Goal: Task Accomplishment & Management: Manage account settings

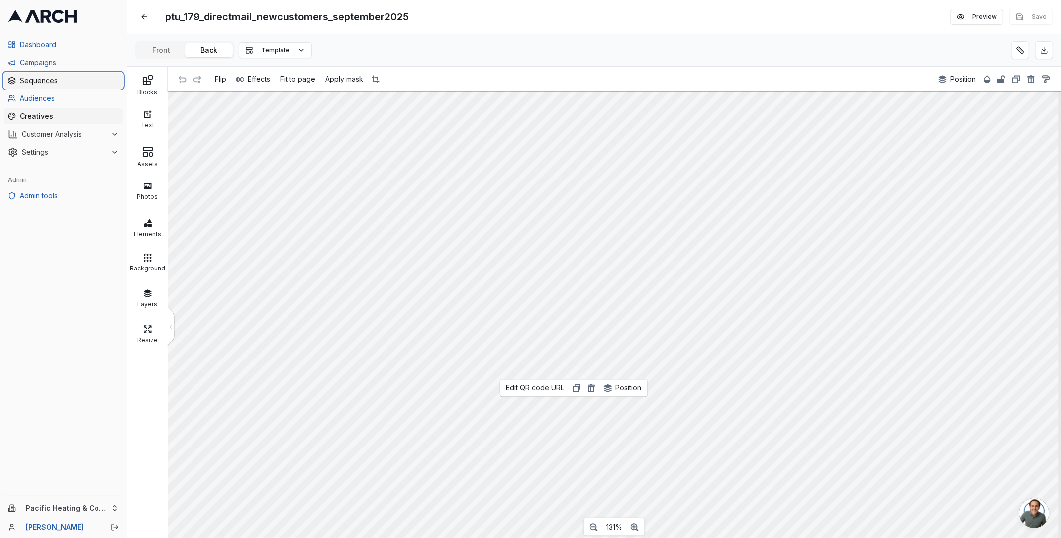
click at [60, 81] on span "Sequences" at bounding box center [69, 81] width 99 height 10
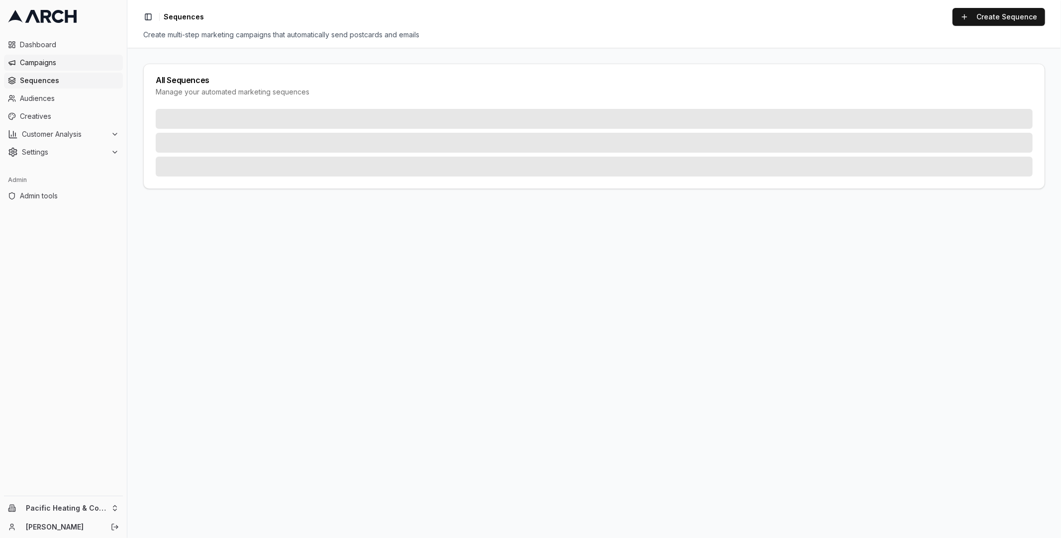
click at [55, 61] on span "Campaigns" at bounding box center [69, 63] width 99 height 10
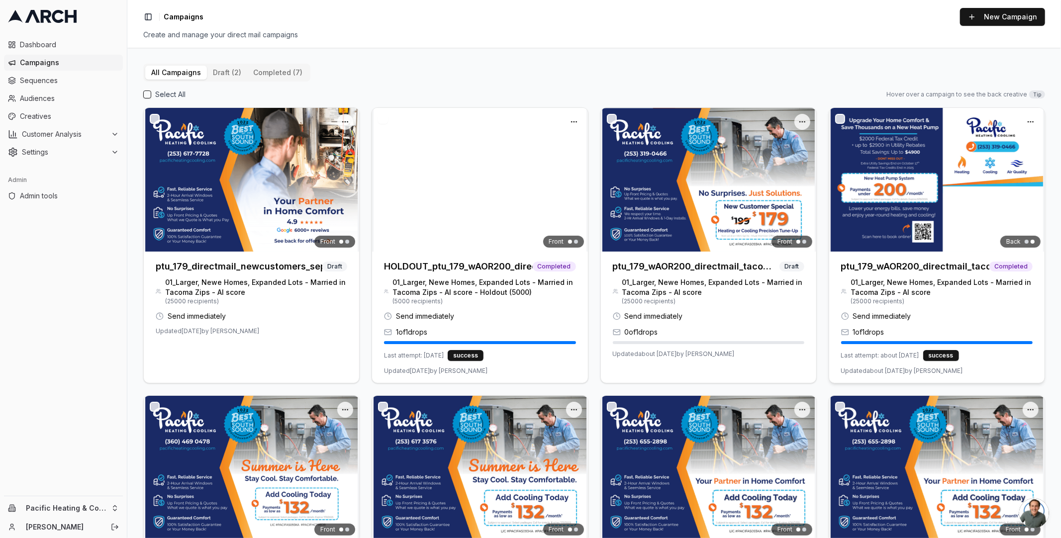
click at [938, 263] on h3 "ptu_179_wAOR200_directmail_tacoma_sept2025" at bounding box center [916, 267] width 148 height 14
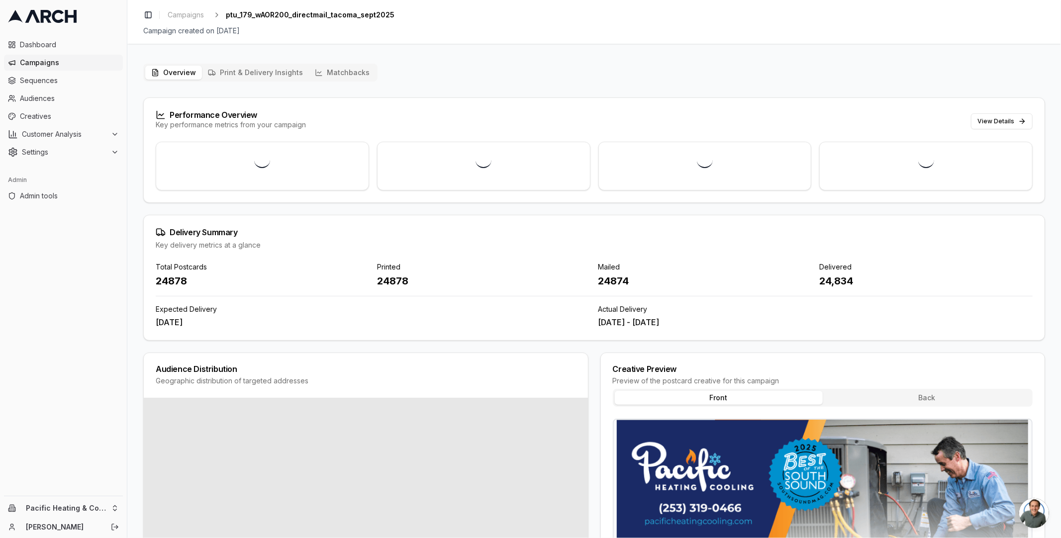
click at [360, 68] on button "Matchbacks" at bounding box center [342, 73] width 67 height 14
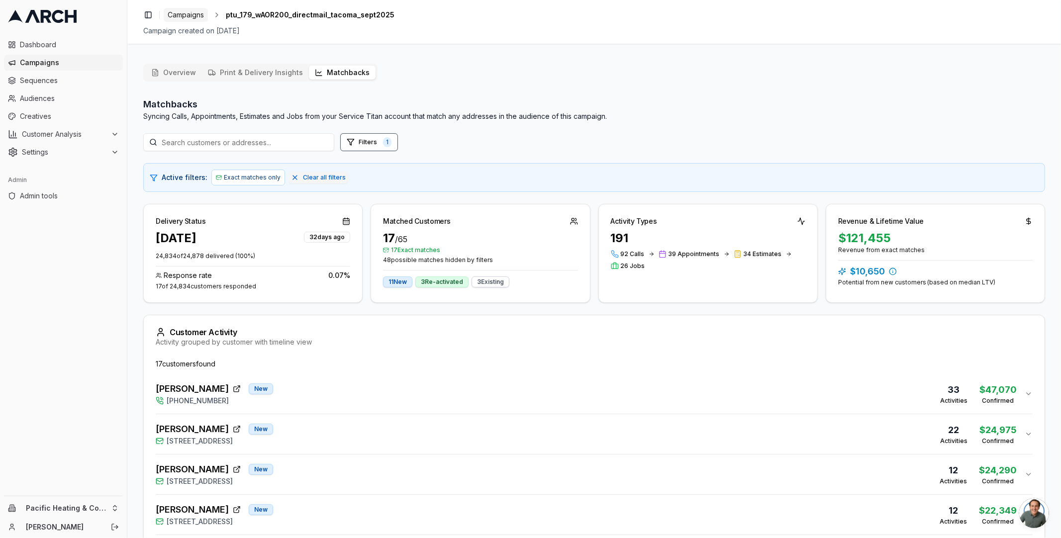
click at [199, 13] on span "Campaigns" at bounding box center [186, 15] width 36 height 10
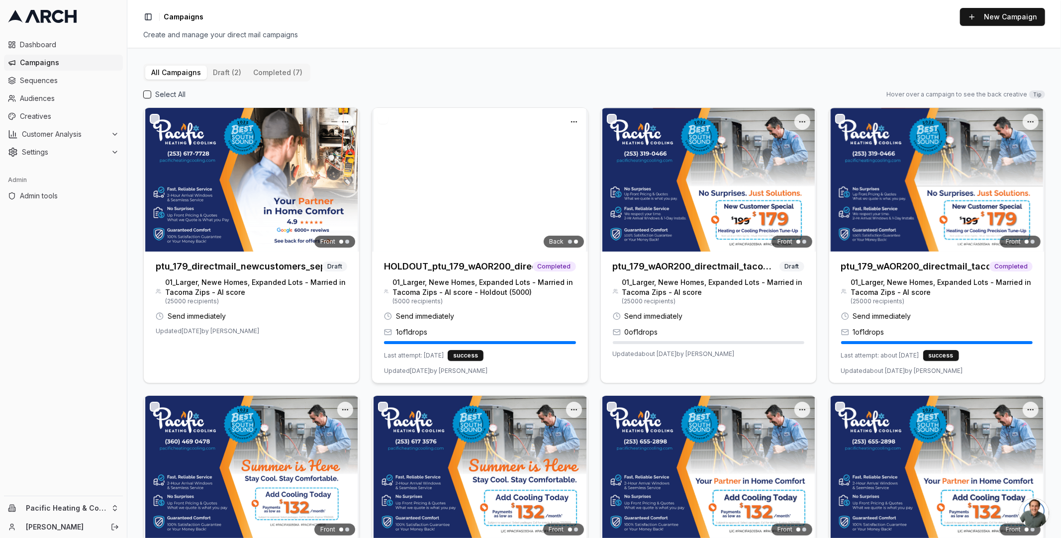
click at [493, 271] on h3 "HOLDOUT_ptu_179_wAOR200_directmail_tacoma_sept2025" at bounding box center [458, 267] width 148 height 14
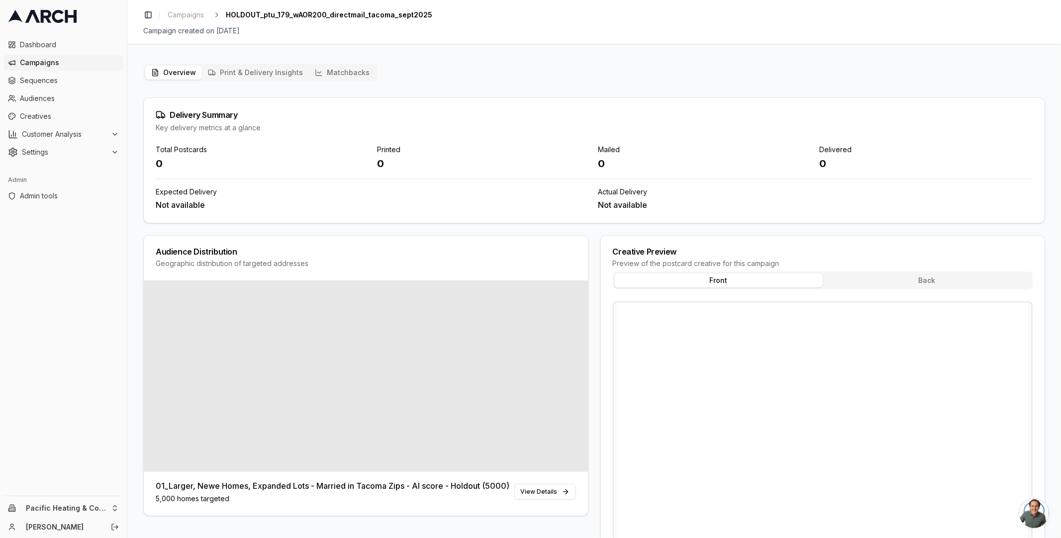
click at [344, 75] on button "Matchbacks" at bounding box center [342, 73] width 67 height 14
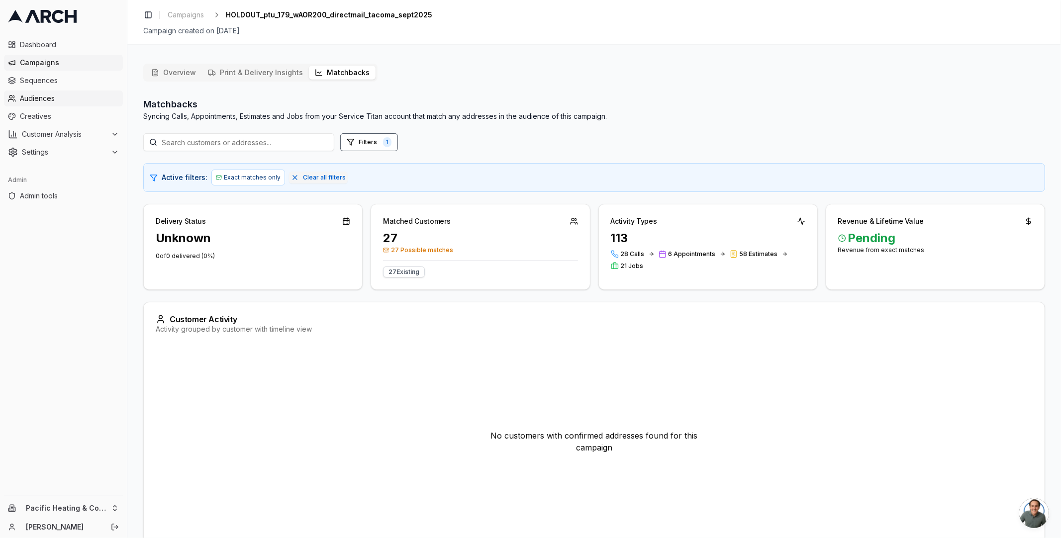
click at [36, 98] on span "Audiences" at bounding box center [69, 99] width 99 height 10
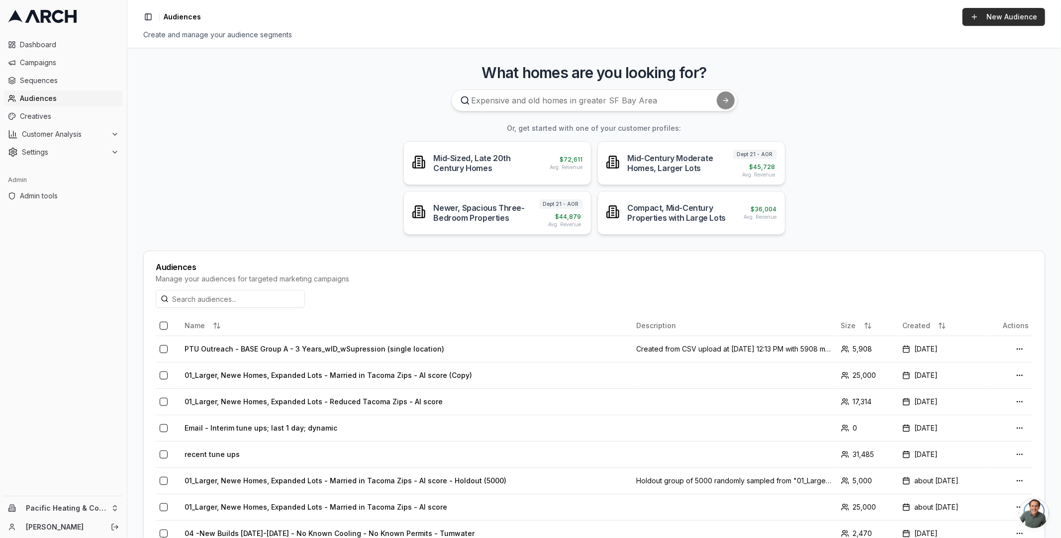
click at [1005, 12] on link "New Audience" at bounding box center [1004, 17] width 83 height 18
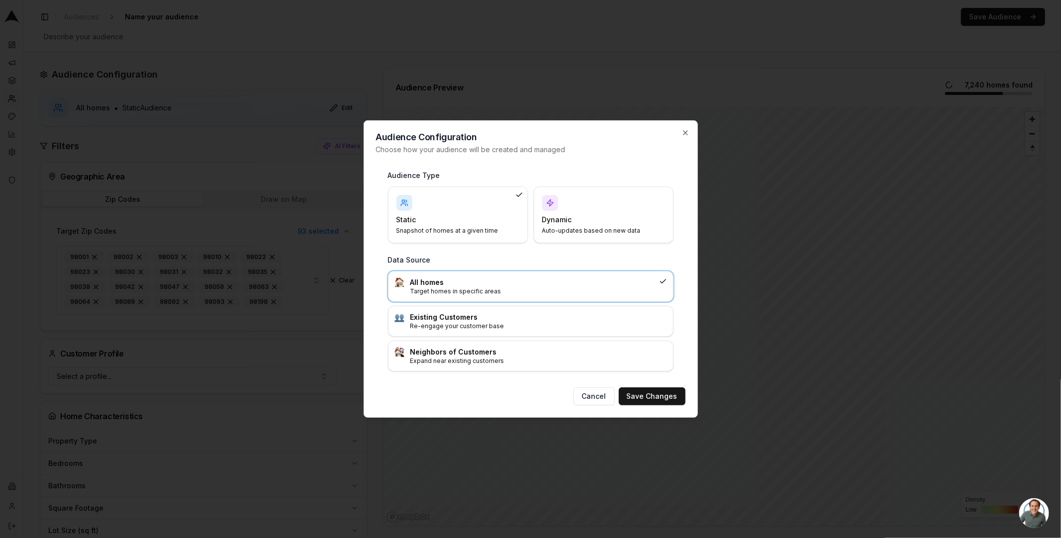
click at [624, 221] on h4 "Dynamic" at bounding box center [597, 220] width 111 height 10
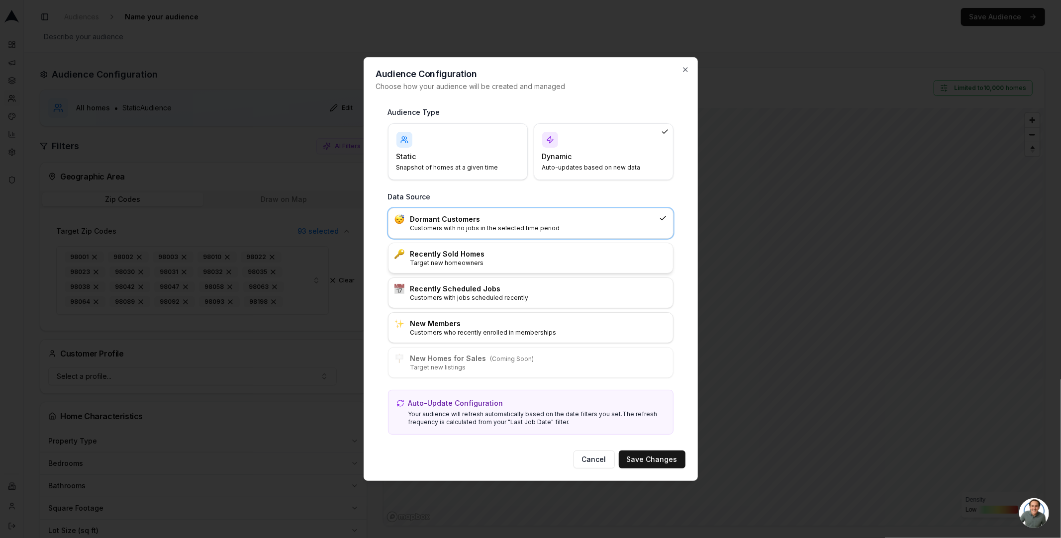
click at [439, 259] on p "Target new homeowners" at bounding box center [539, 263] width 257 height 8
click at [665, 451] on button "Save Changes" at bounding box center [652, 460] width 67 height 18
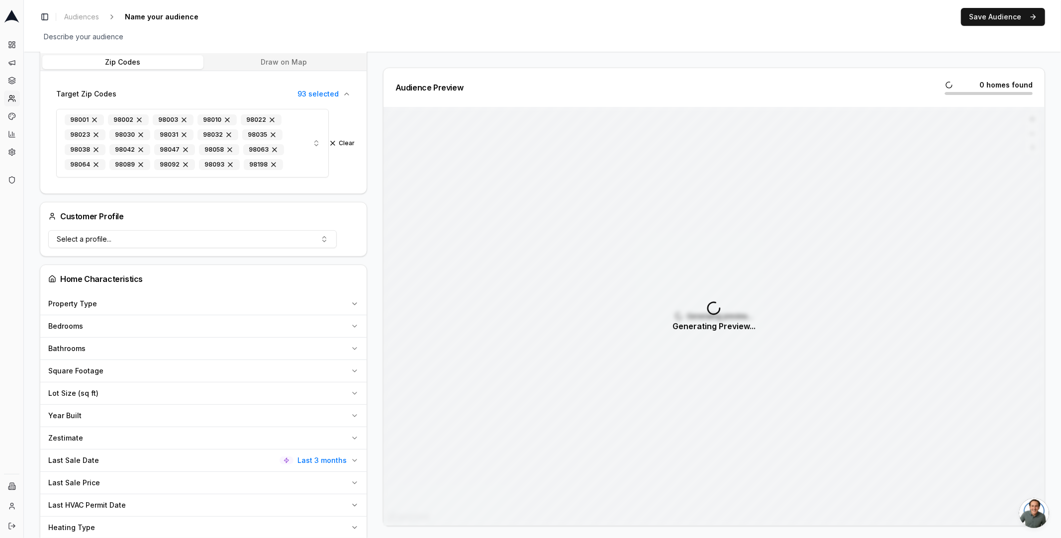
scroll to position [191, 0]
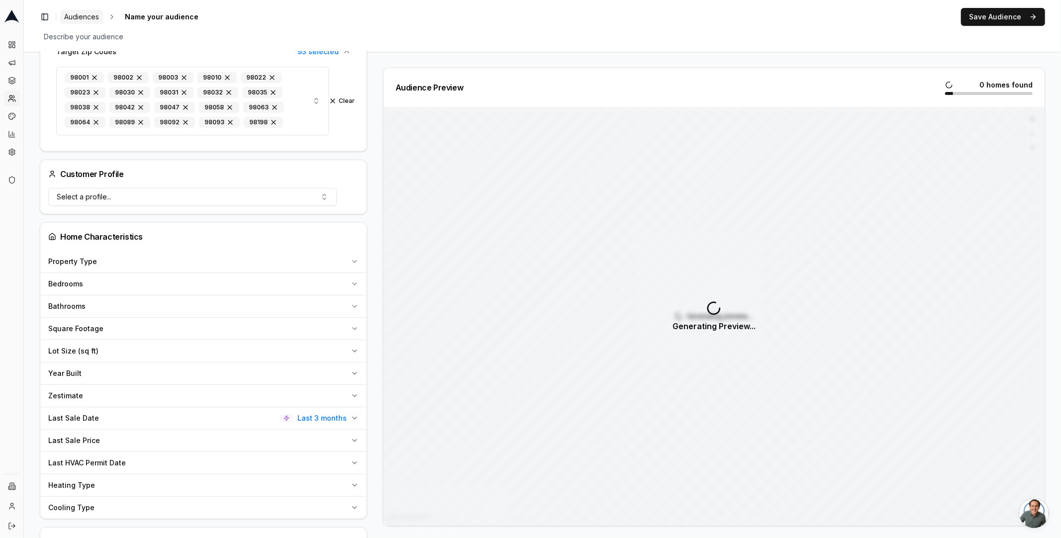
click at [86, 17] on span "Audiences" at bounding box center [81, 17] width 35 height 10
click at [991, 93] on button "1 homes found" at bounding box center [998, 88] width 70 height 16
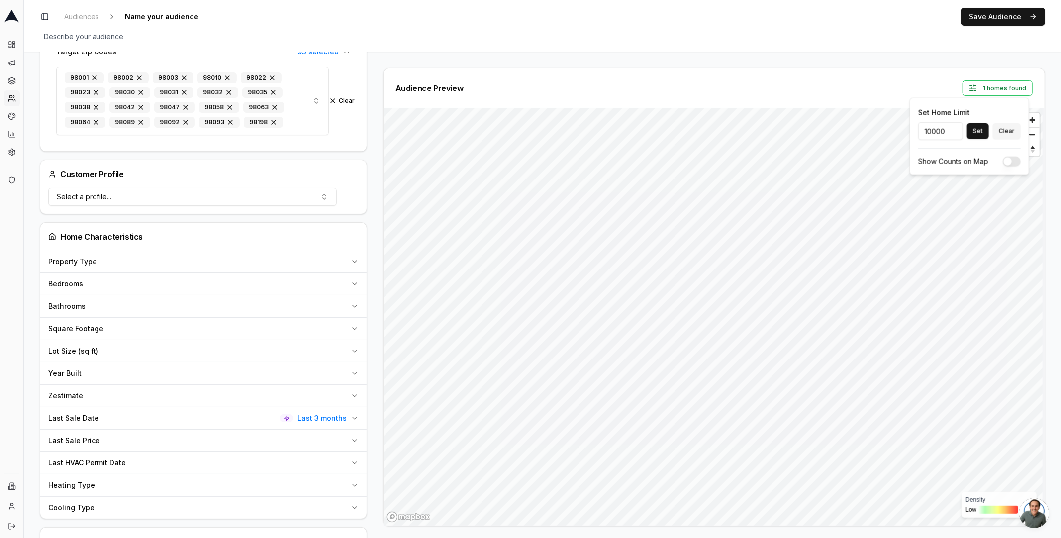
click at [708, 47] on div "Toggle Sidebar Audiences Name your audience Edit Save Audience Describe your au…" at bounding box center [543, 26] width 1038 height 52
click at [337, 414] on span "Last 3 months" at bounding box center [322, 419] width 49 height 10
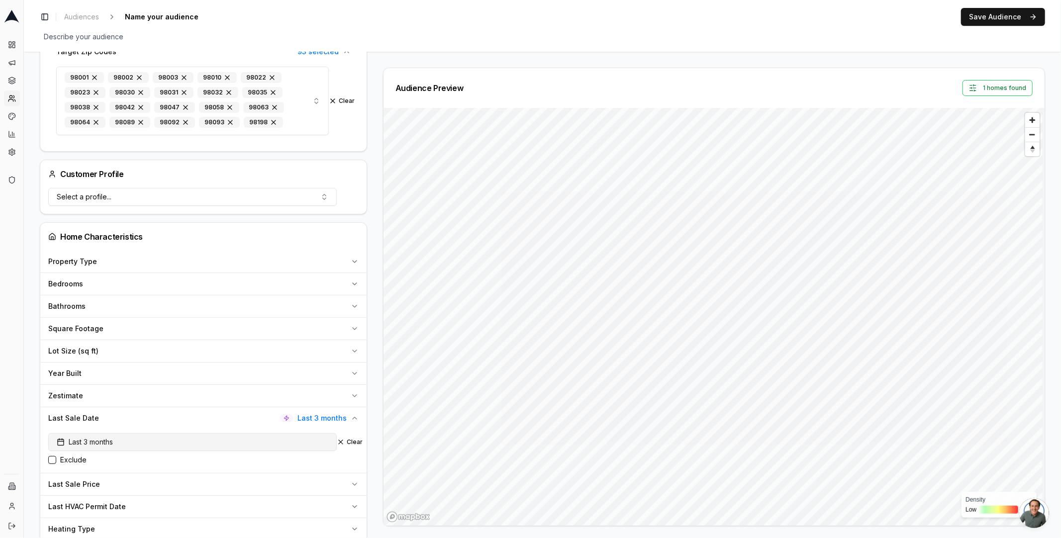
click at [196, 433] on button "Last 3 months" at bounding box center [192, 442] width 289 height 18
type input "4"
click at [127, 482] on input "4" at bounding box center [118, 485] width 40 height 18
click at [31, 423] on div "Audience Configuration Recently Sold Homes • Dynamic Audience Updates every 12 …" at bounding box center [543, 383] width 1038 height 1045
click at [100, 437] on span "Last 4 months" at bounding box center [85, 442] width 57 height 10
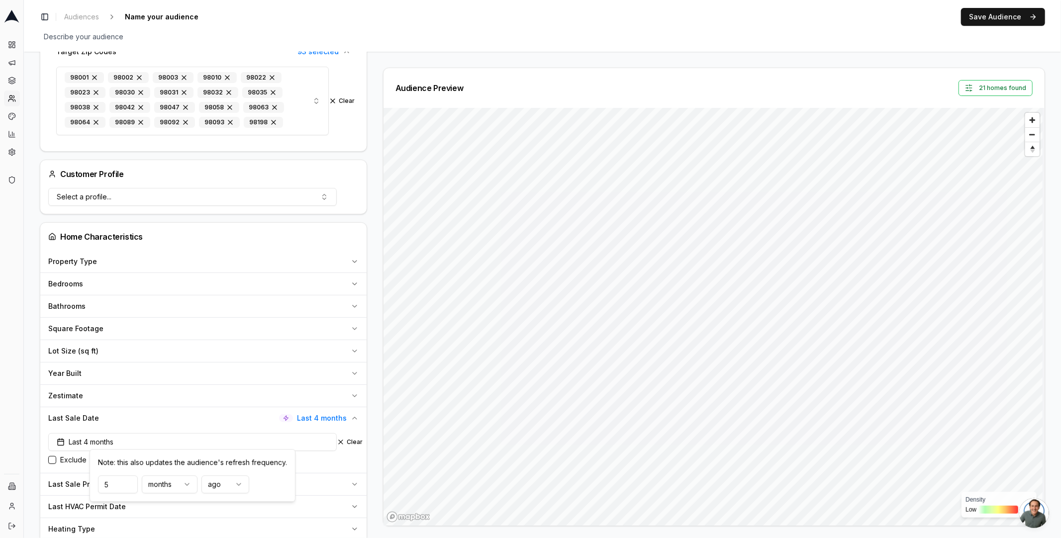
click at [127, 484] on input "5" at bounding box center [118, 485] width 40 height 18
click at [127, 484] on input "6" at bounding box center [118, 485] width 40 height 18
click at [153, 485] on html "Dashboard Campaigns Sequences Audiences Creatives Customer Analysis Settings Ad…" at bounding box center [530, 269] width 1061 height 538
click at [107, 484] on input "6" at bounding box center [118, 485] width 40 height 18
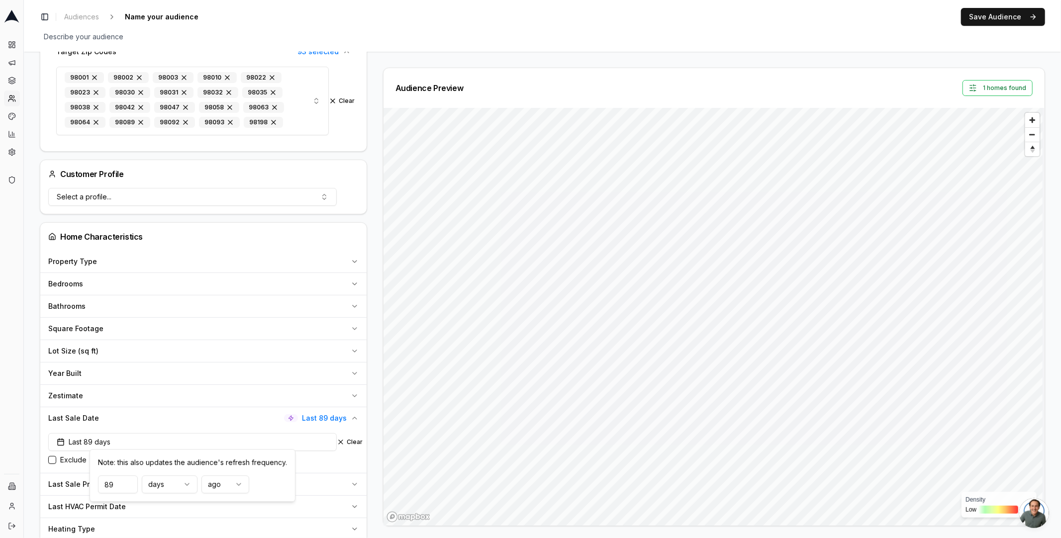
click at [126, 487] on input "89" at bounding box center [118, 485] width 40 height 18
click at [126, 487] on input "88" at bounding box center [118, 485] width 40 height 18
click at [117, 489] on input "88" at bounding box center [118, 485] width 40 height 18
type input "1"
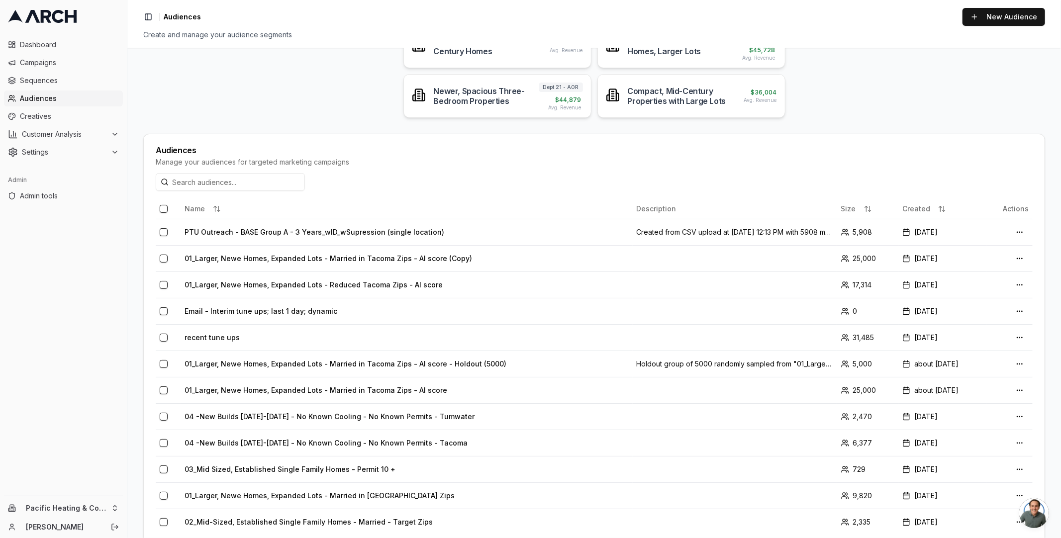
scroll to position [138, 0]
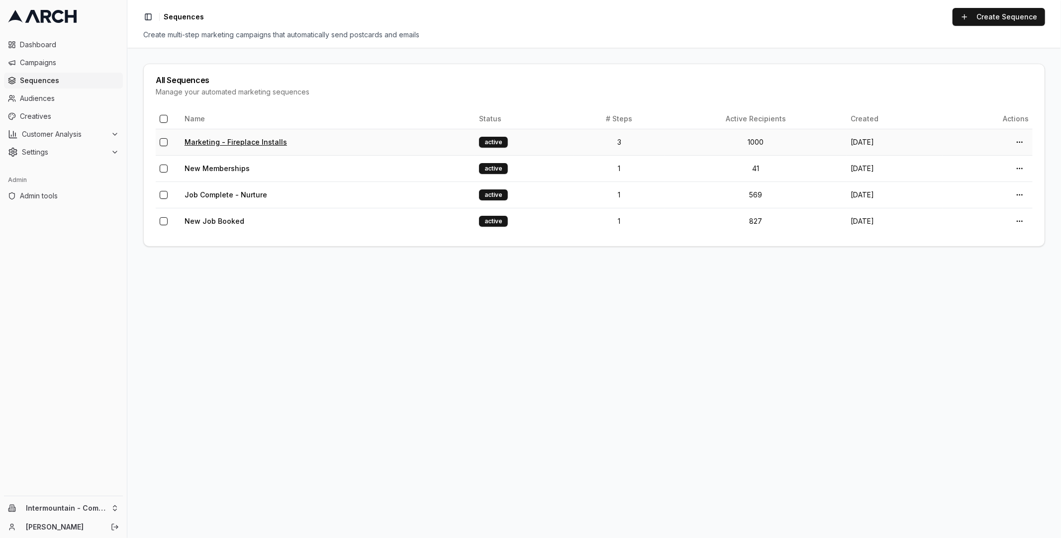
click at [251, 139] on link "Marketing - Fireplace Installs" at bounding box center [236, 142] width 103 height 8
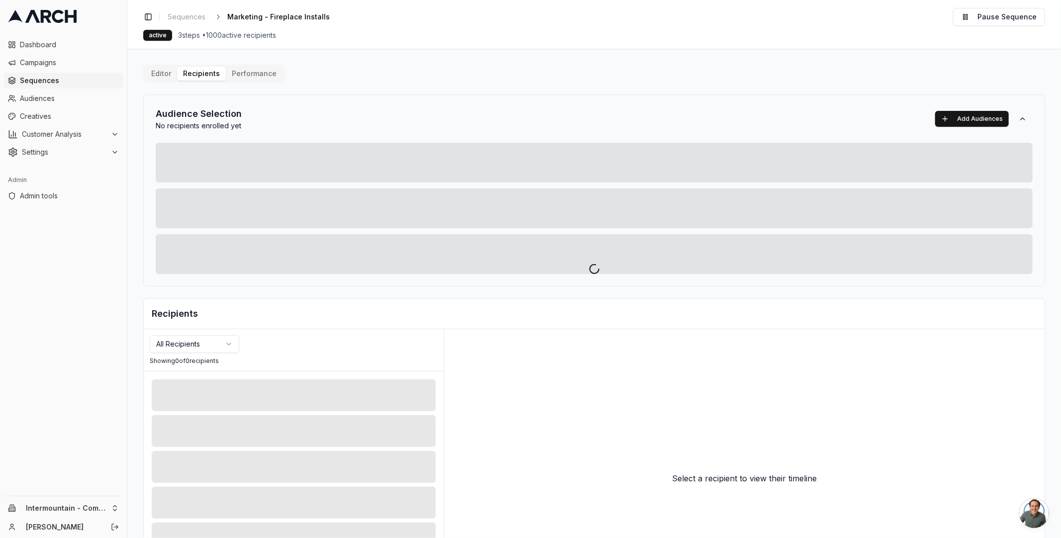
click at [208, 76] on div "Editor Recipients Performance Audience Selection No recipients enrolled yet Add…" at bounding box center [594, 347] width 902 height 564
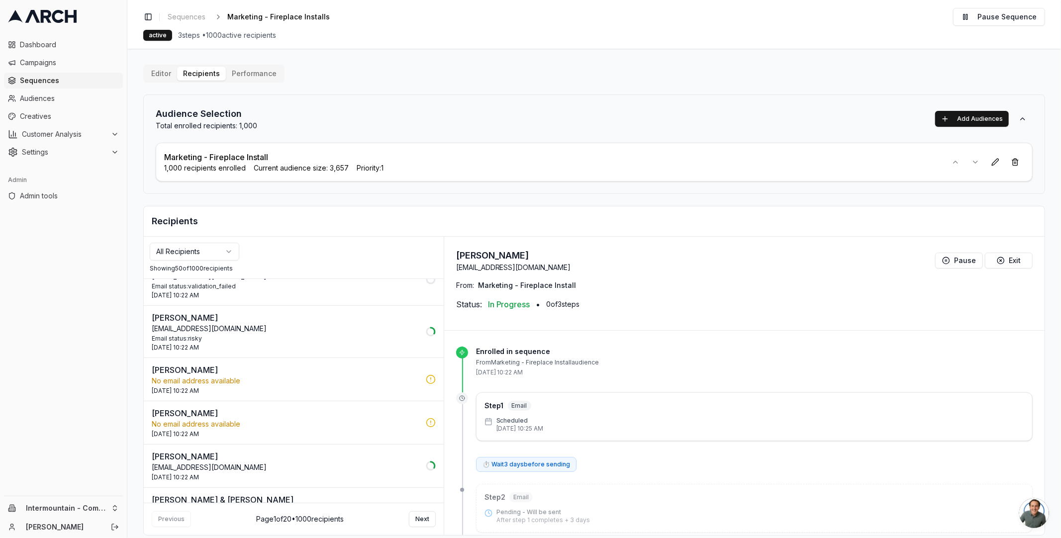
scroll to position [1350, 0]
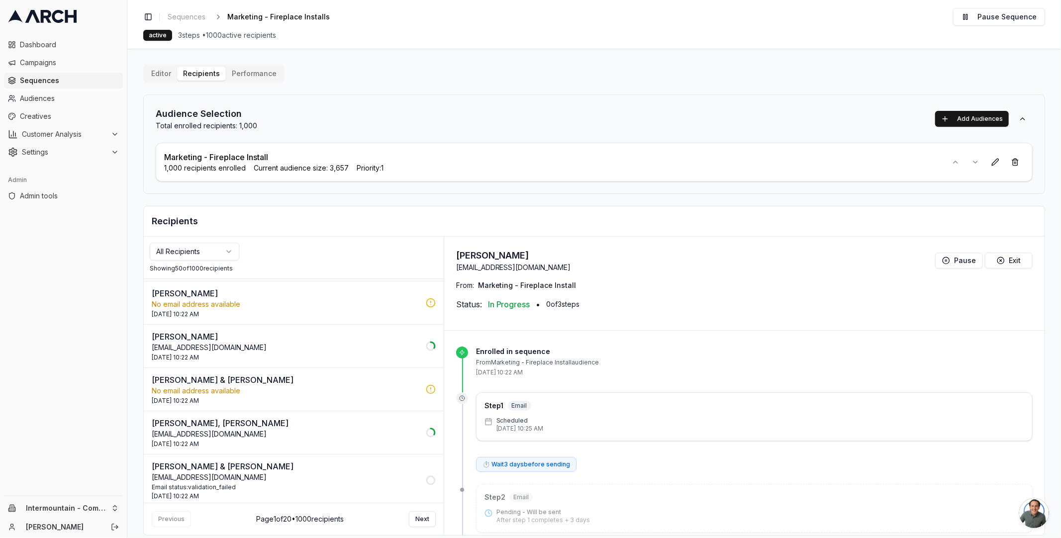
click at [288, 331] on p "[PERSON_NAME]" at bounding box center [286, 337] width 268 height 12
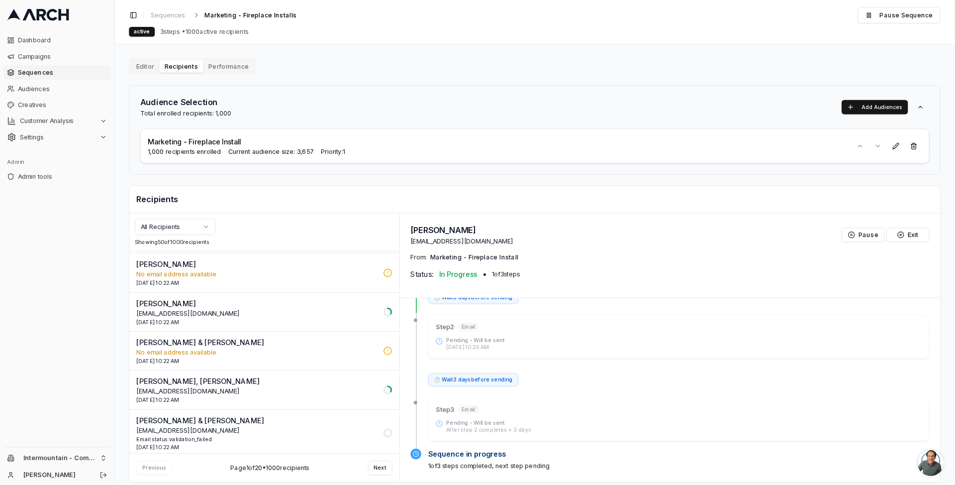
scroll to position [134, 0]
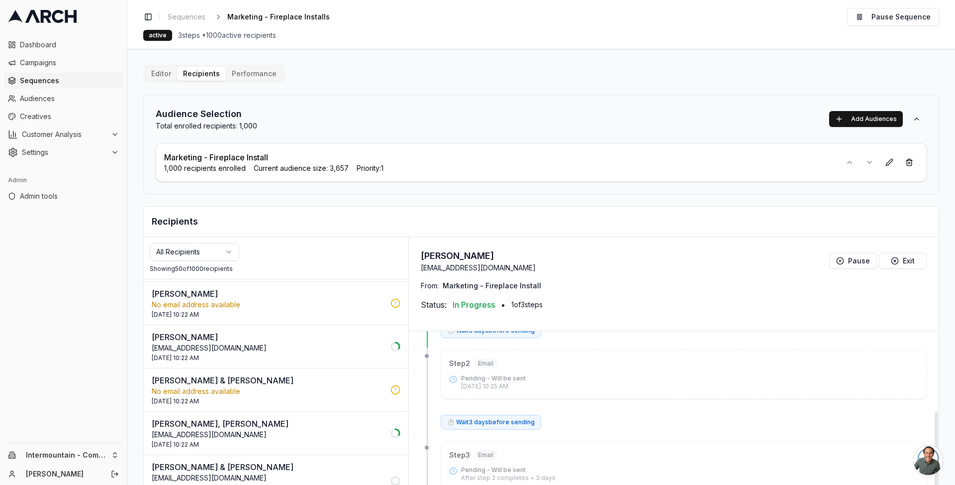
click at [451, 163] on div "1,000 recipients enrolled Current audience size: 3,657 Priority: 1" at bounding box center [498, 168] width 669 height 10
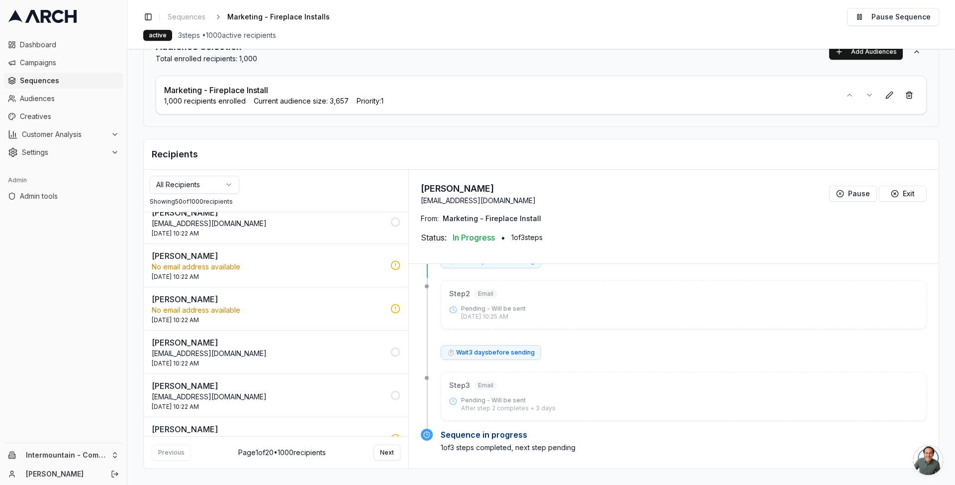
scroll to position [1946, 0]
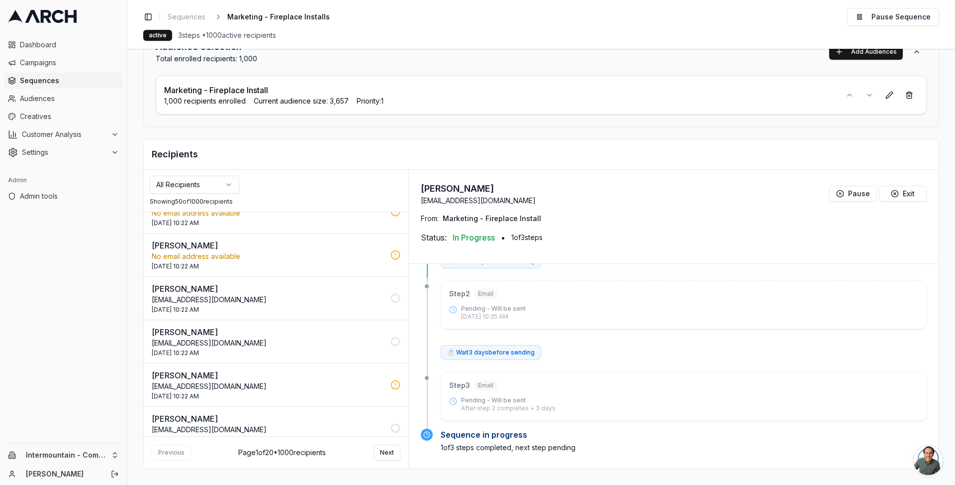
click at [275, 289] on p "[PERSON_NAME]" at bounding box center [268, 289] width 233 height 12
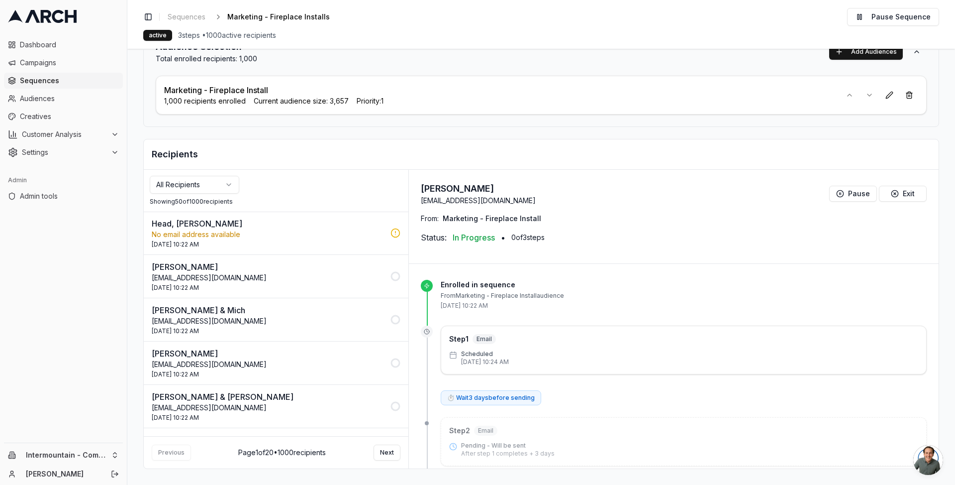
scroll to position [90, 0]
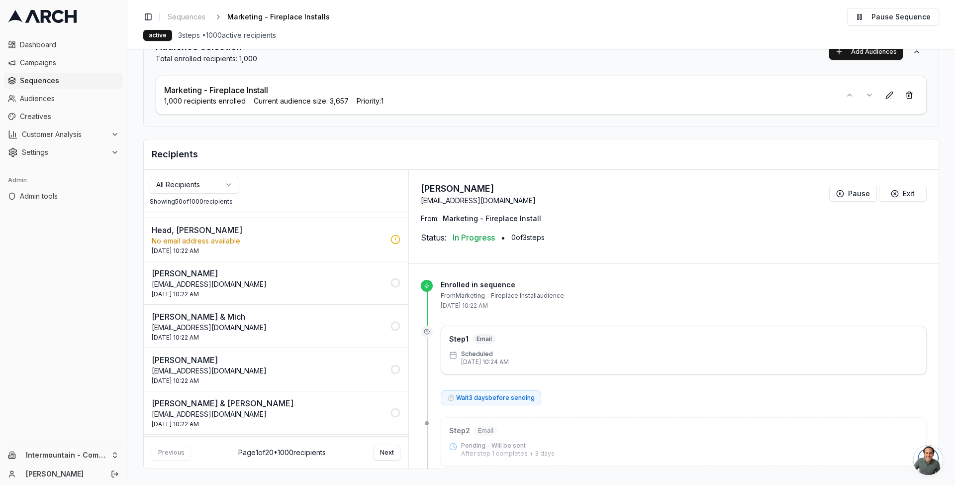
click at [279, 275] on p "[PERSON_NAME]" at bounding box center [268, 273] width 233 height 12
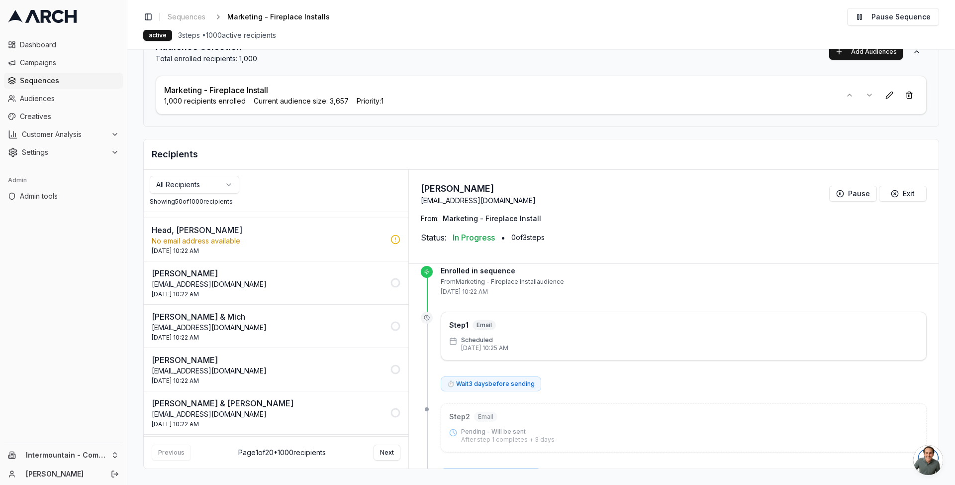
scroll to position [0, 0]
